Goal: Information Seeking & Learning: Learn about a topic

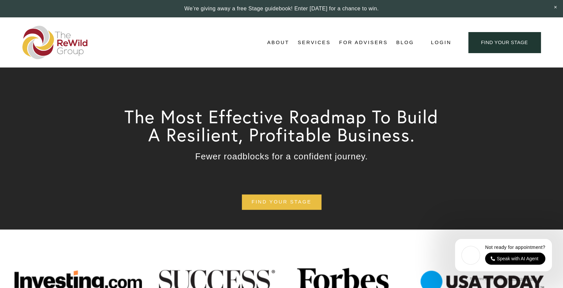
click at [374, 41] on link "For Advisers" at bounding box center [363, 42] width 48 height 10
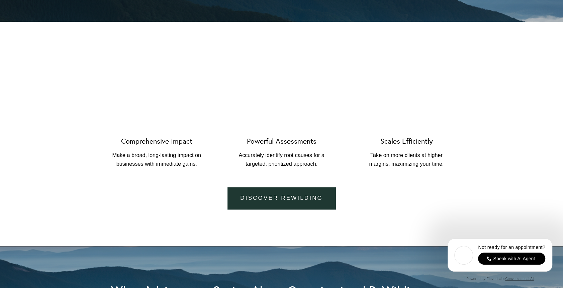
scroll to position [685, 0]
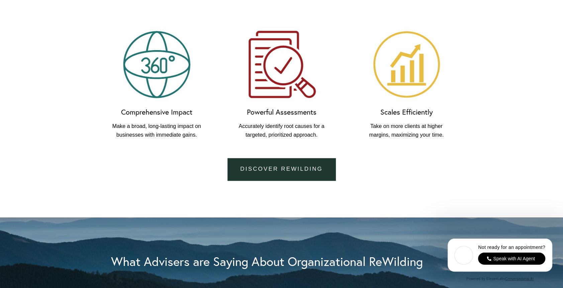
click at [290, 174] on link "Discover ReWilding" at bounding box center [281, 169] width 108 height 22
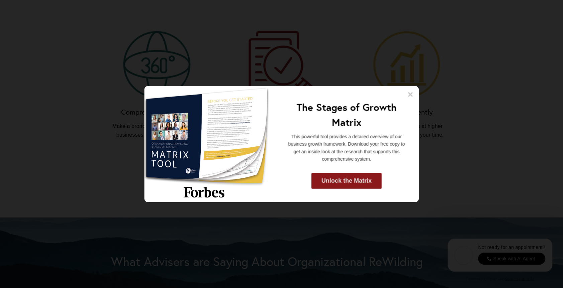
click at [357, 184] on link "Unlock the Matrix" at bounding box center [346, 181] width 70 height 16
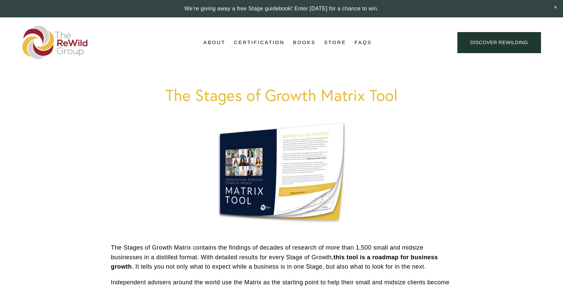
click at [255, 39] on link "Certification" at bounding box center [259, 42] width 50 height 10
click at [0, 0] on link "Adviser Certification" at bounding box center [0, 0] width 0 height 0
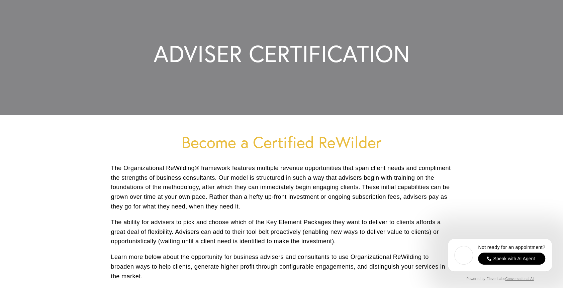
scroll to position [267, 0]
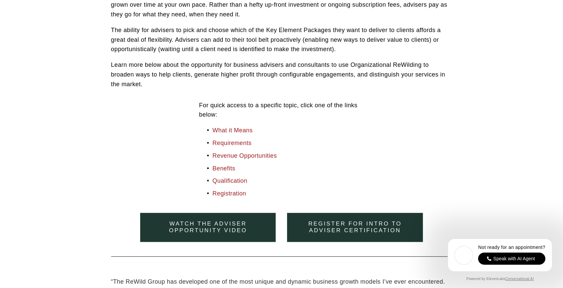
click at [193, 222] on link "Watch the adviser opportunity video" at bounding box center [207, 227] width 135 height 29
